Goal: Transaction & Acquisition: Purchase product/service

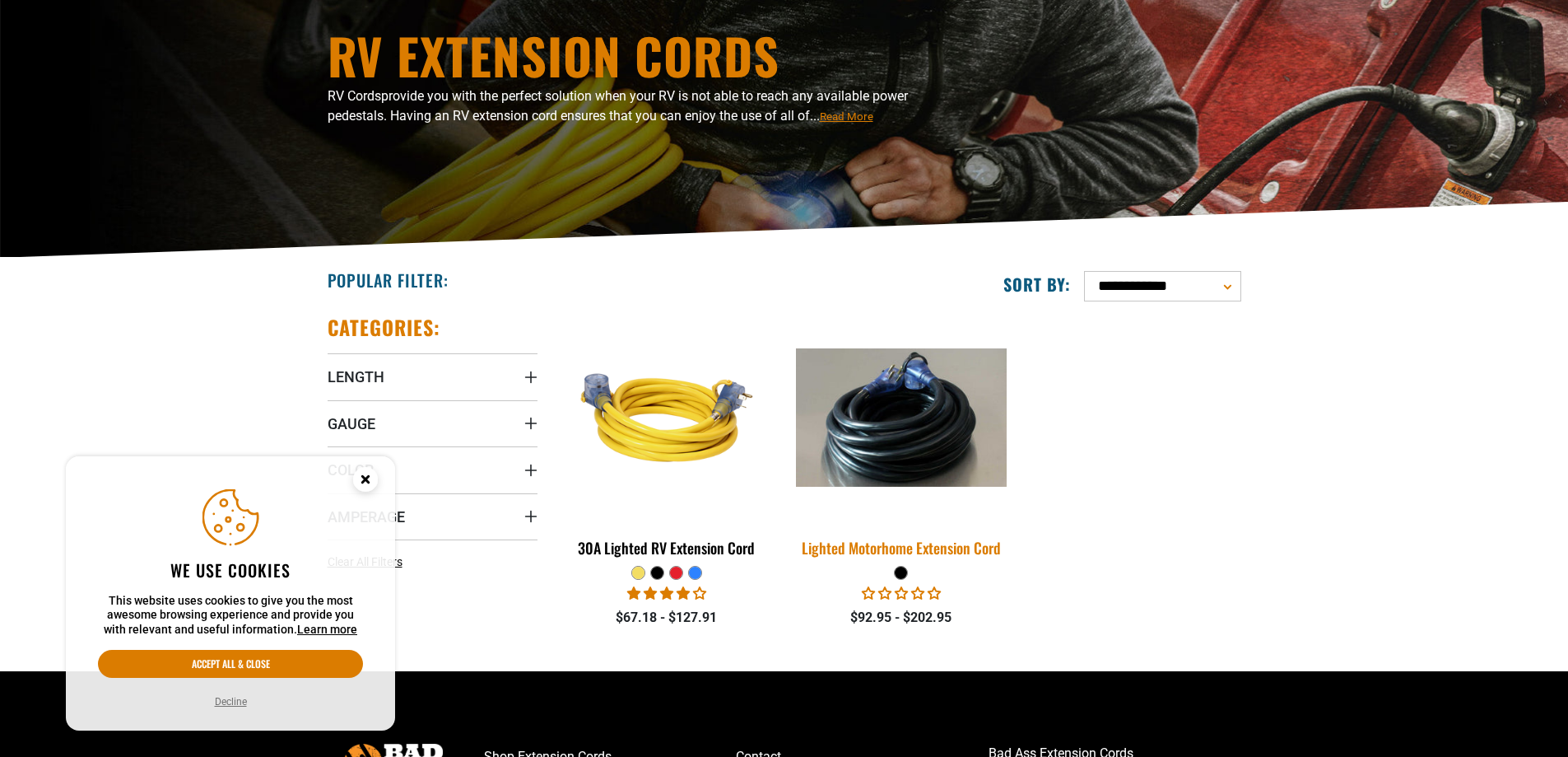
scroll to position [165, 0]
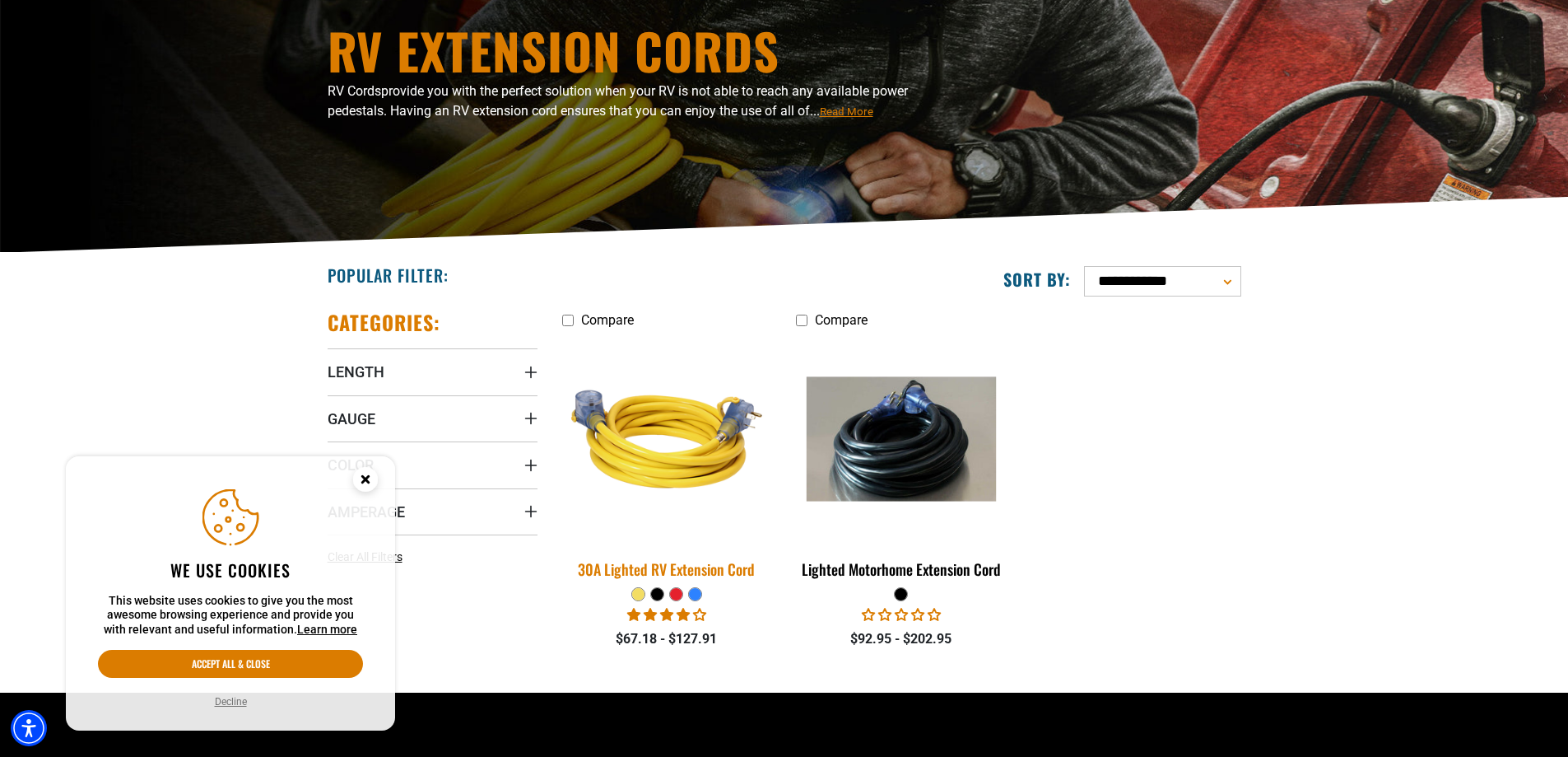
click at [621, 420] on img at bounding box center [667, 438] width 231 height 211
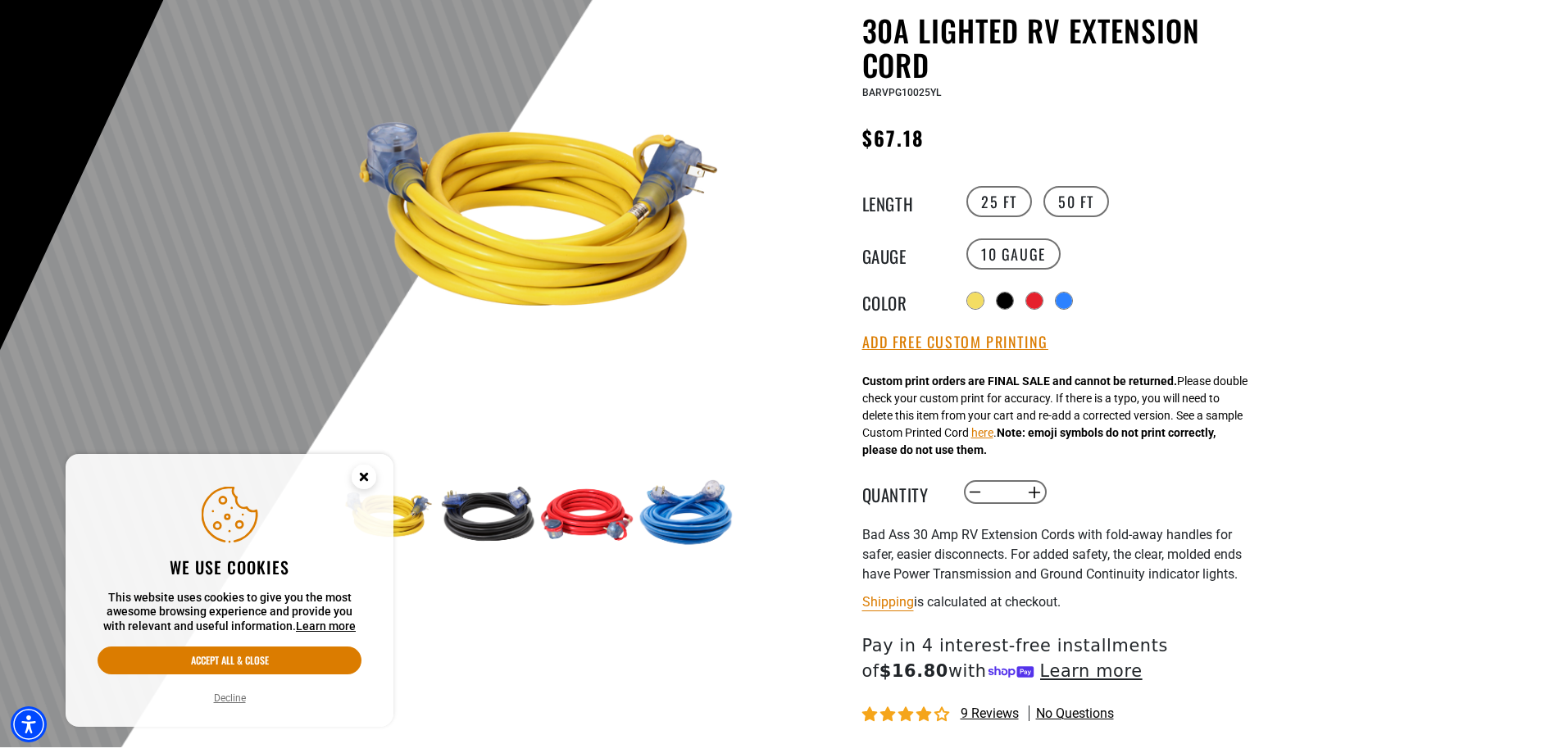
scroll to position [246, 0]
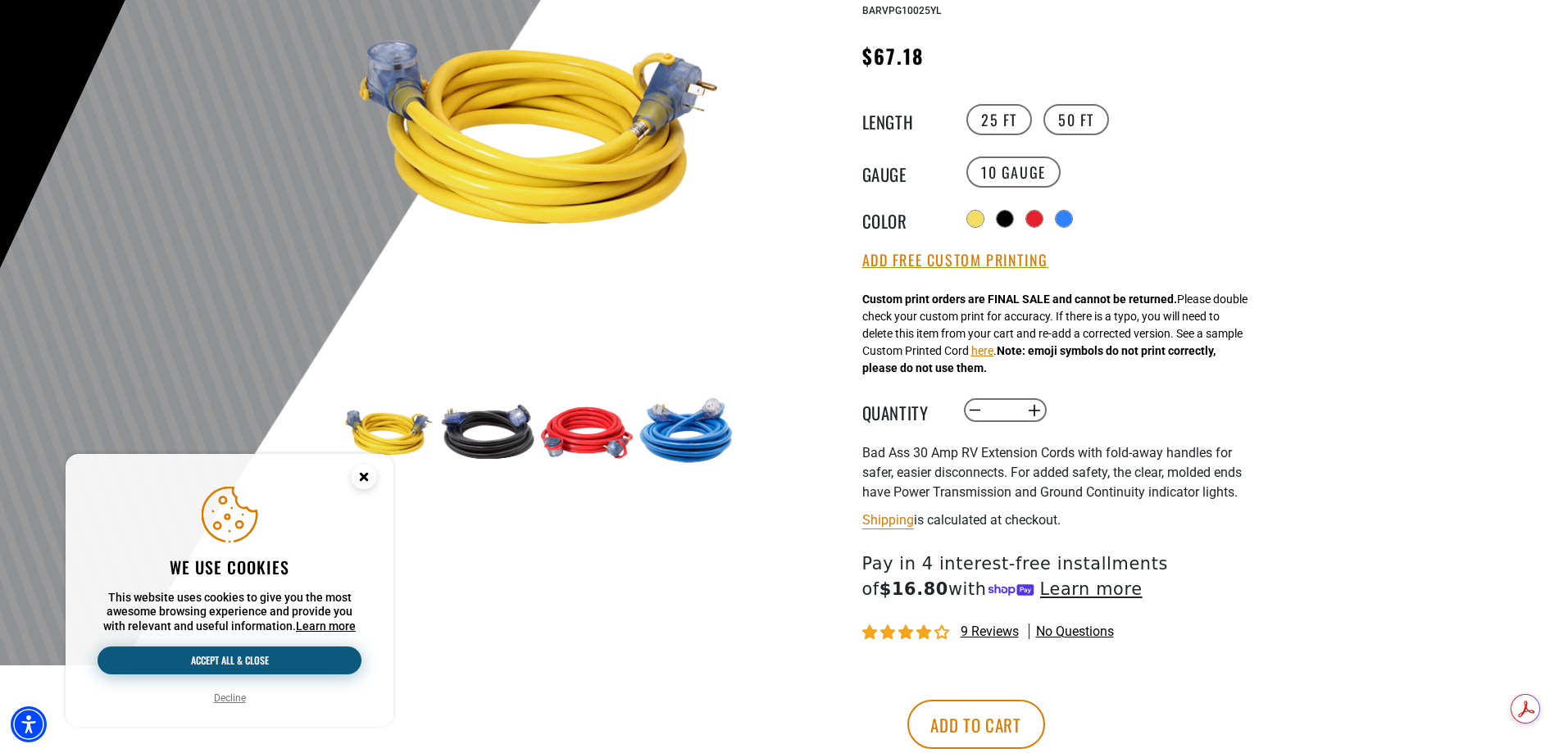
click at [234, 653] on button "Accept all & close" at bounding box center [230, 661] width 264 height 28
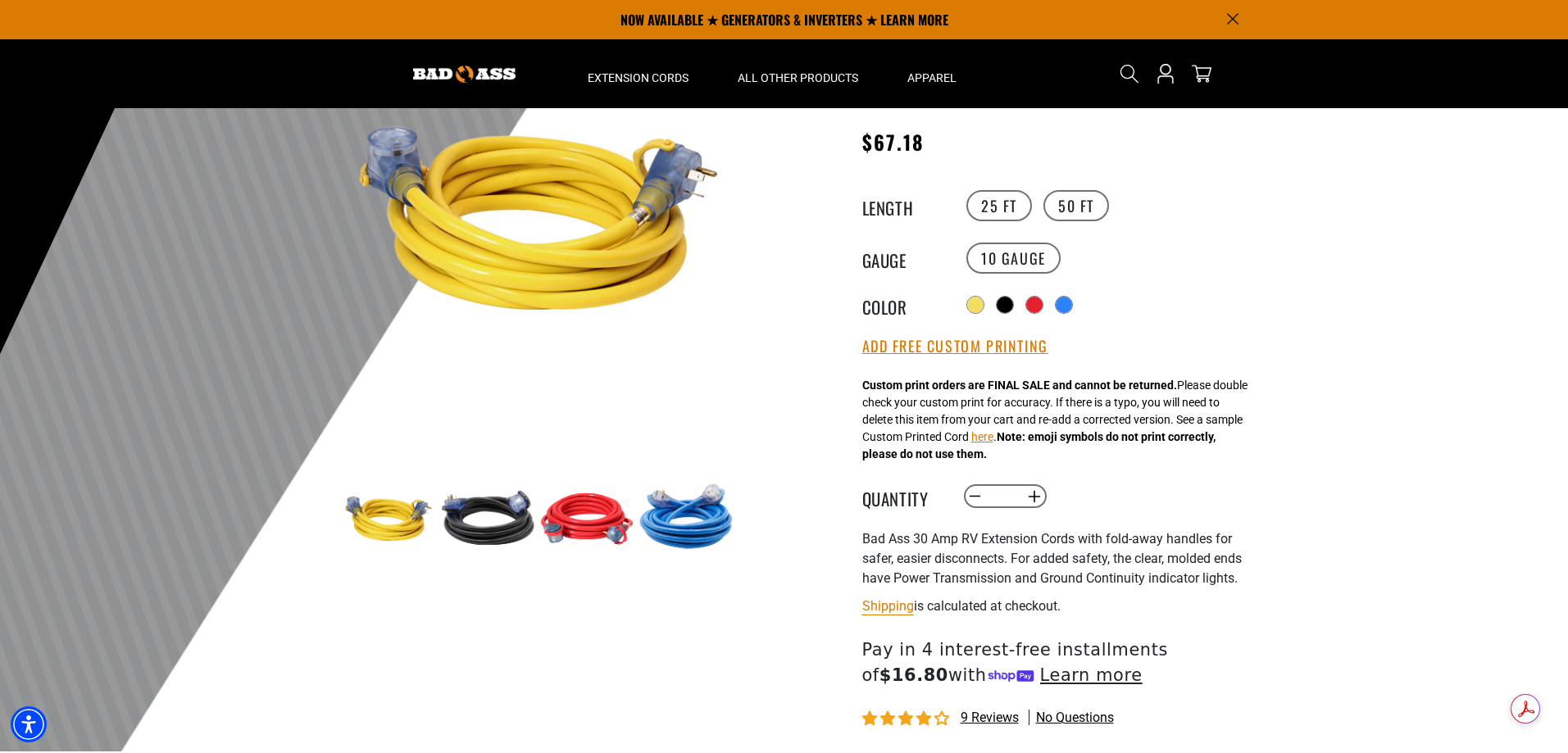
scroll to position [0, 0]
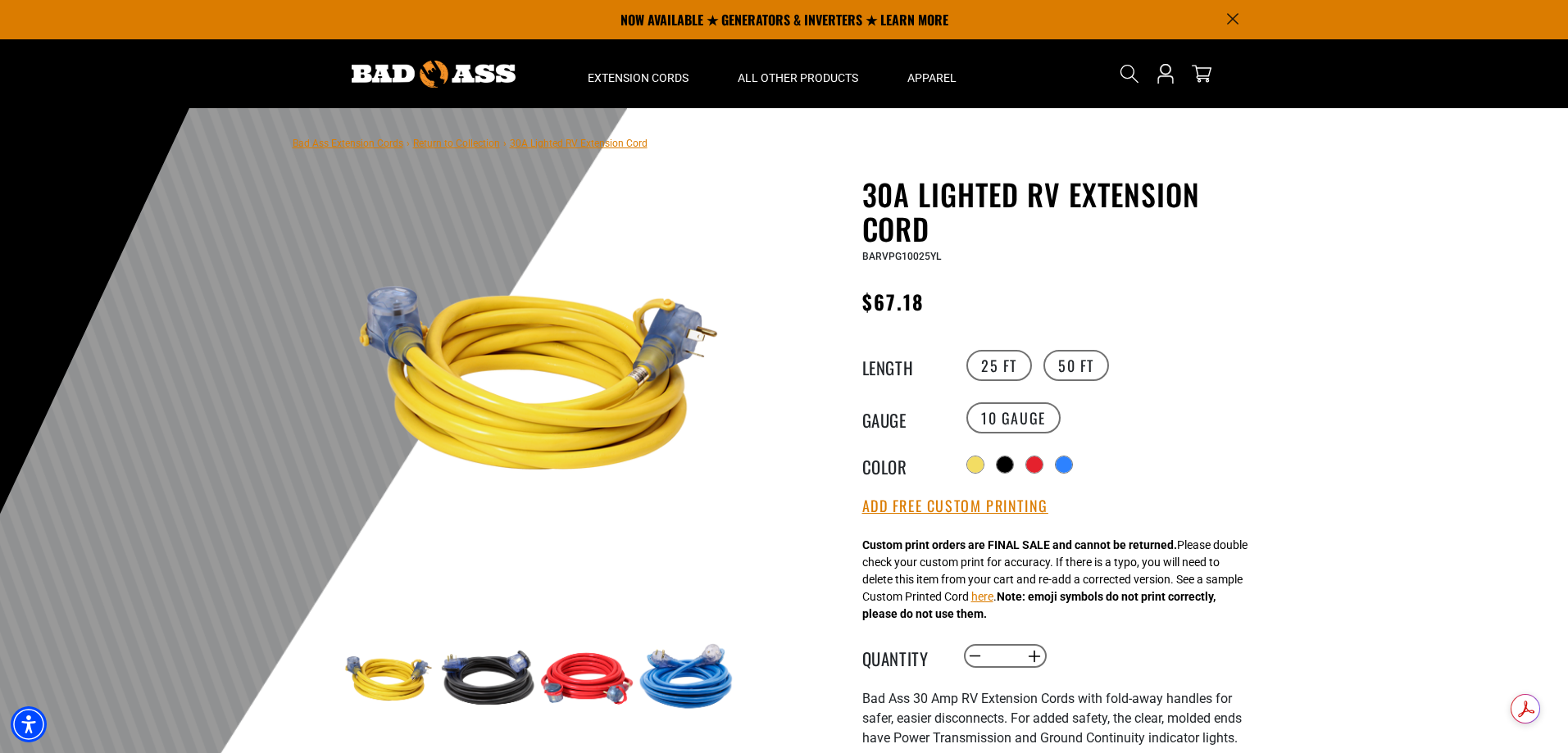
click at [641, 337] on img at bounding box center [538, 376] width 395 height 394
click at [493, 404] on img at bounding box center [538, 376] width 395 height 394
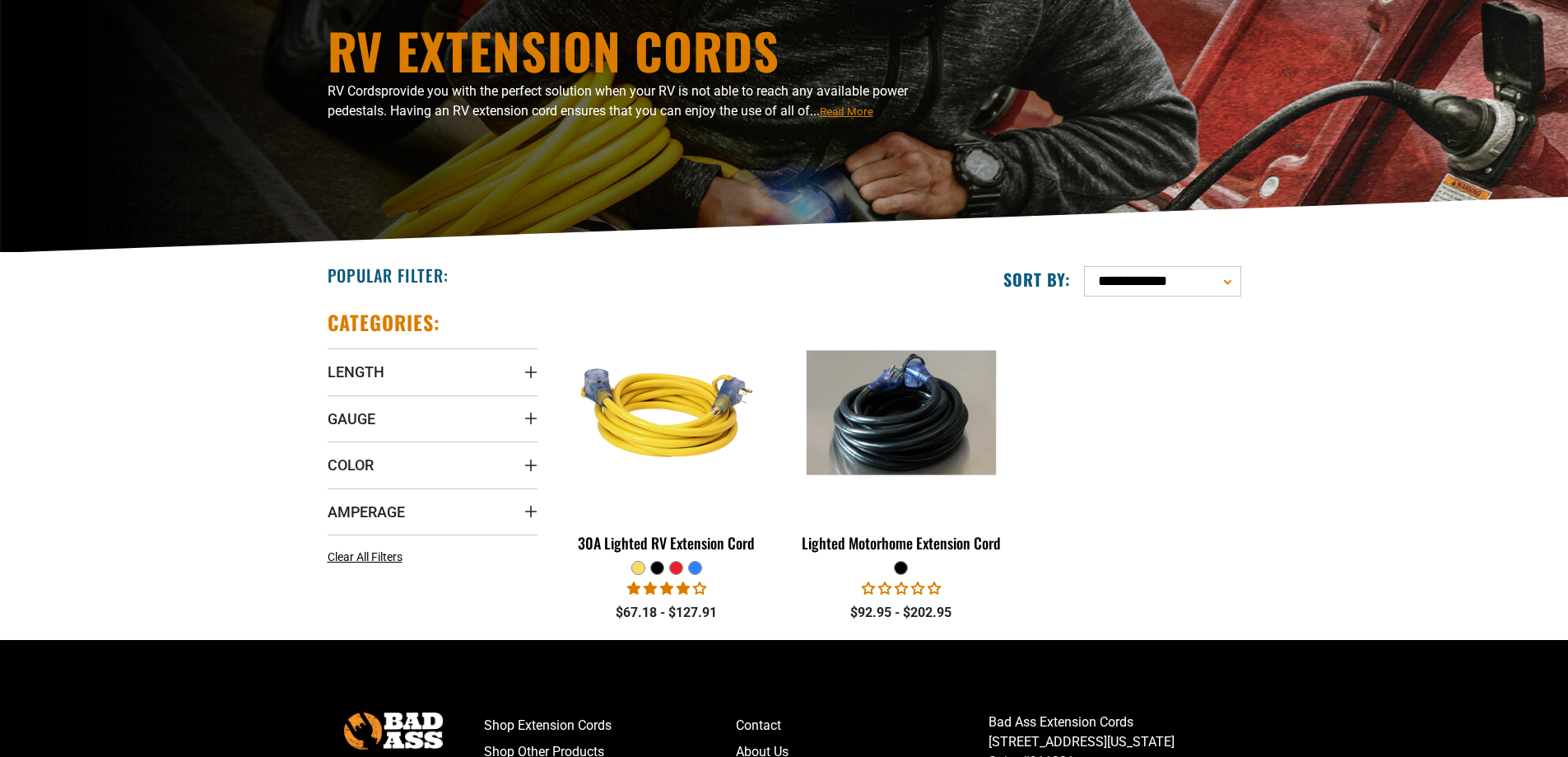
scroll to position [165, 0]
